Goal: Navigation & Orientation: Go to known website

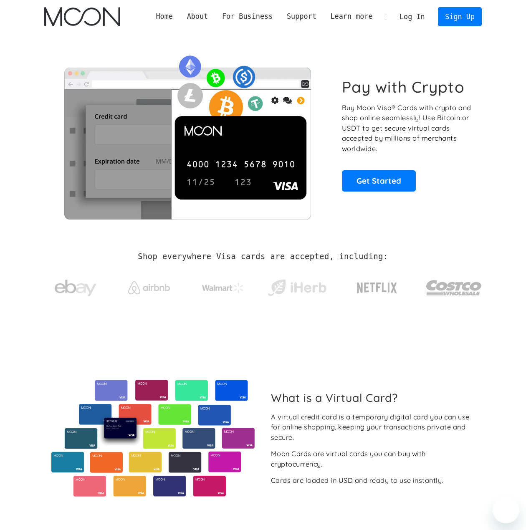
click at [416, 15] on link "Log In" at bounding box center [411, 17] width 39 height 18
